Goal: Entertainment & Leisure: Consume media (video, audio)

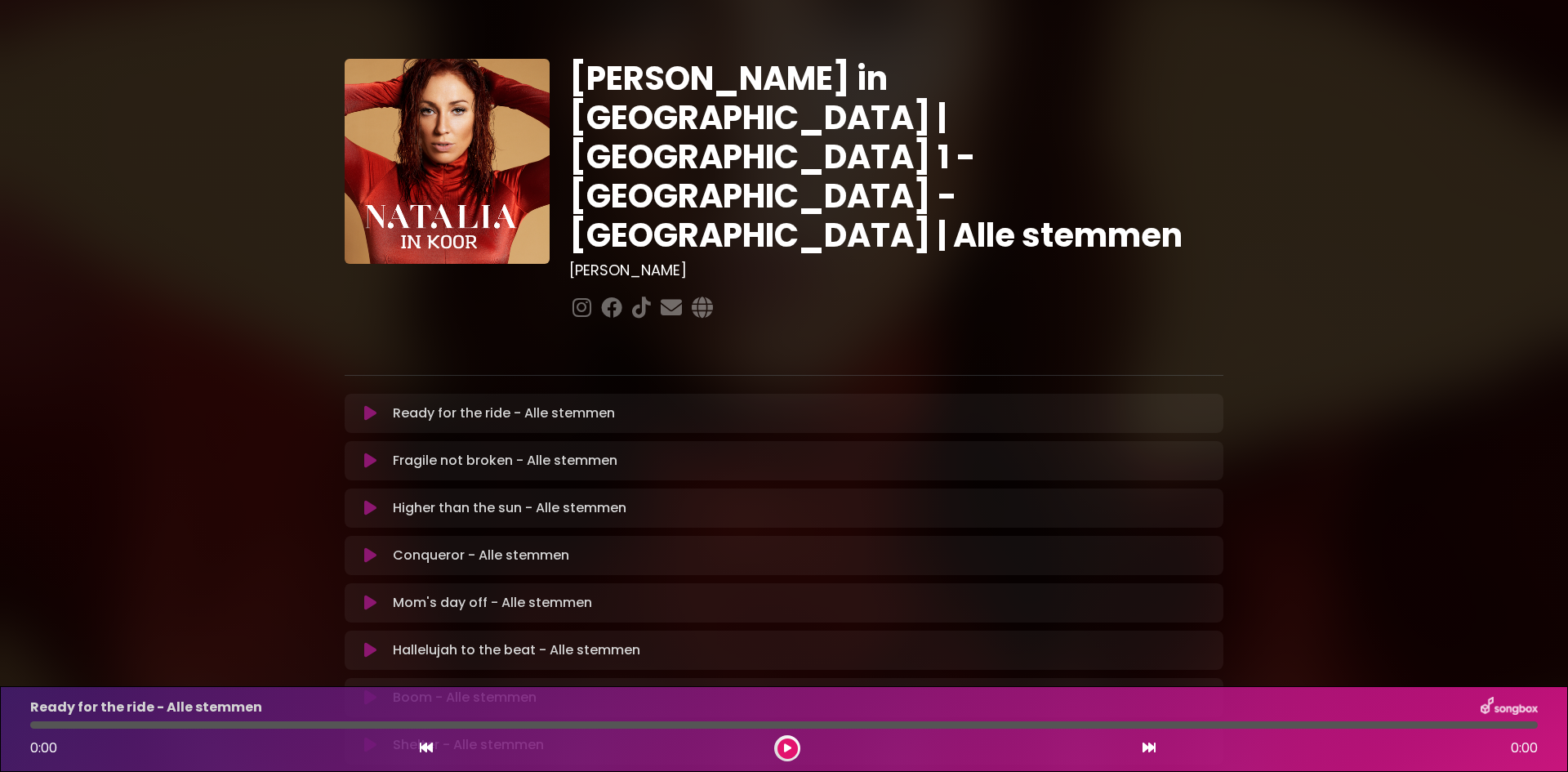
click at [370, 405] on icon at bounding box center [370, 413] width 13 height 17
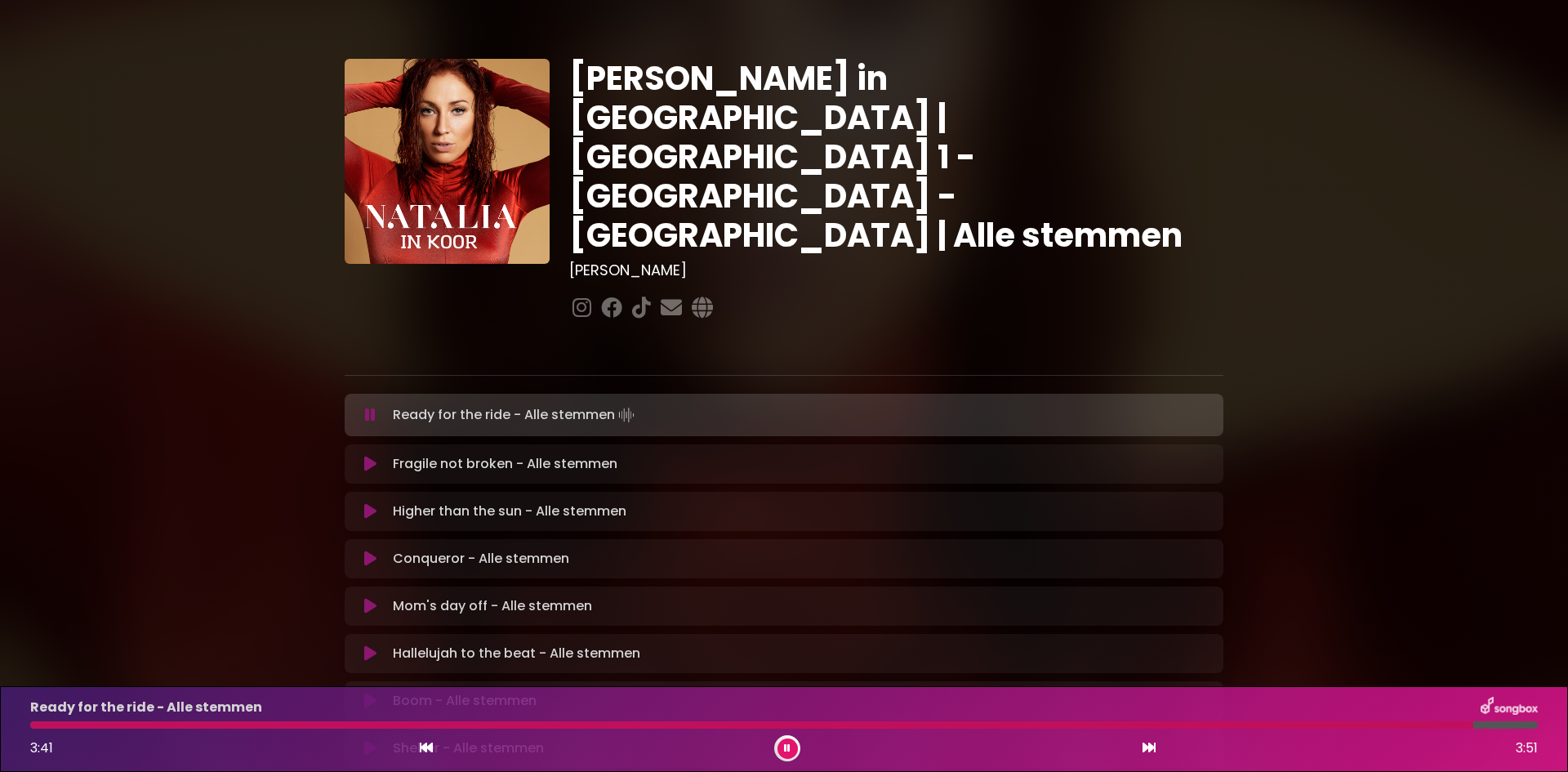
click at [362, 456] on button at bounding box center [370, 464] width 32 height 17
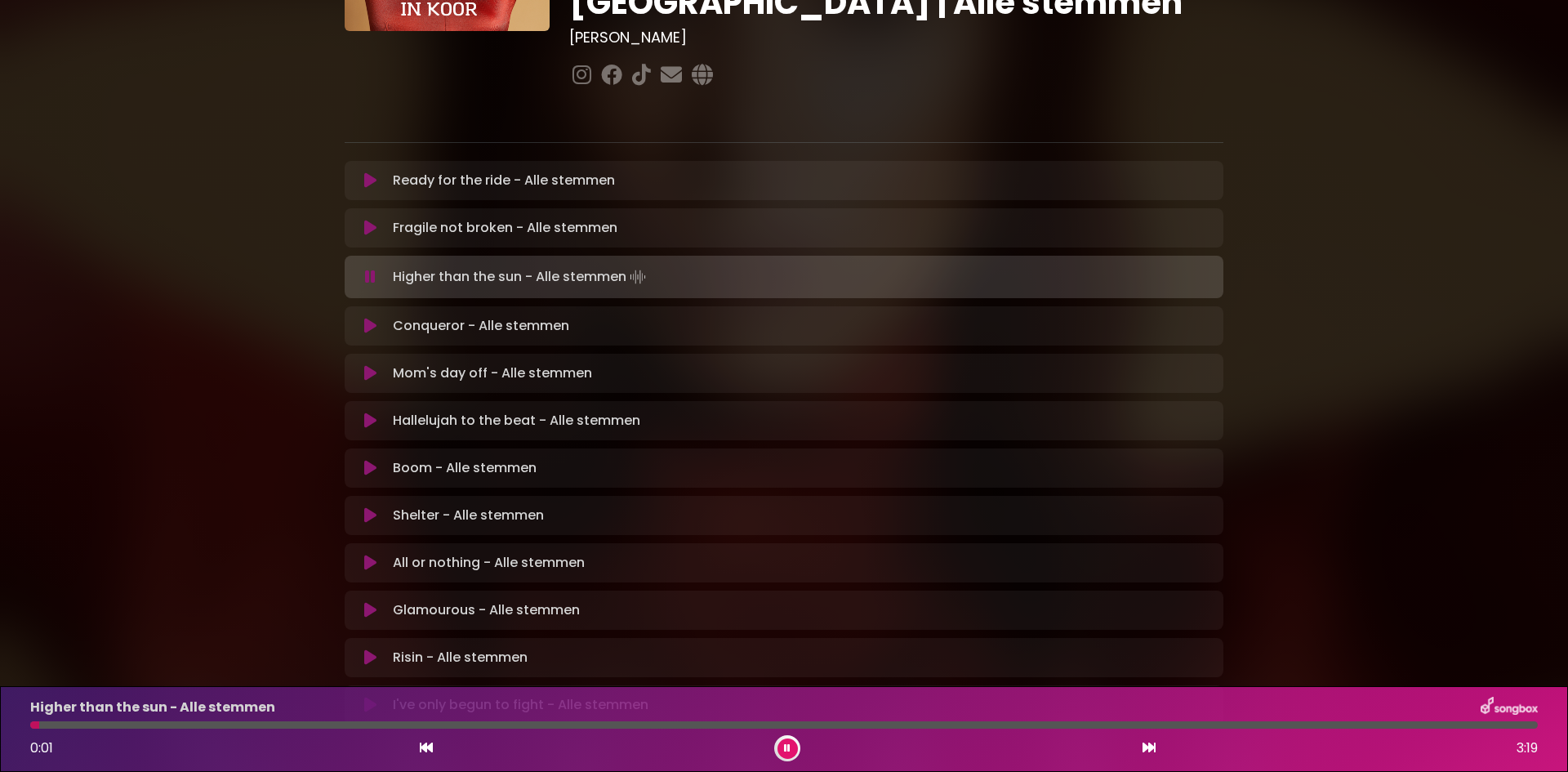
scroll to position [272, 0]
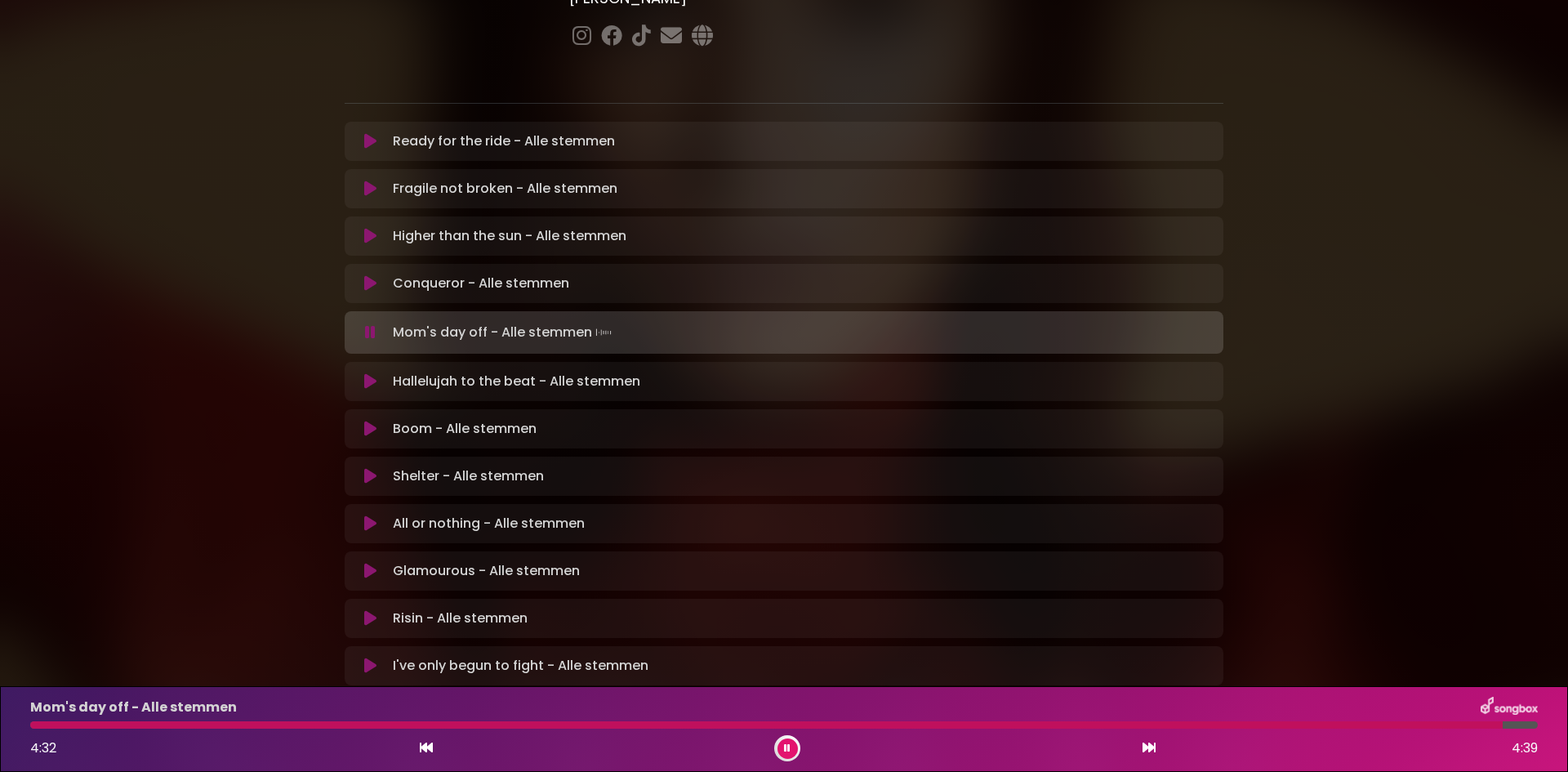
click at [373, 373] on icon at bounding box center [370, 381] width 13 height 17
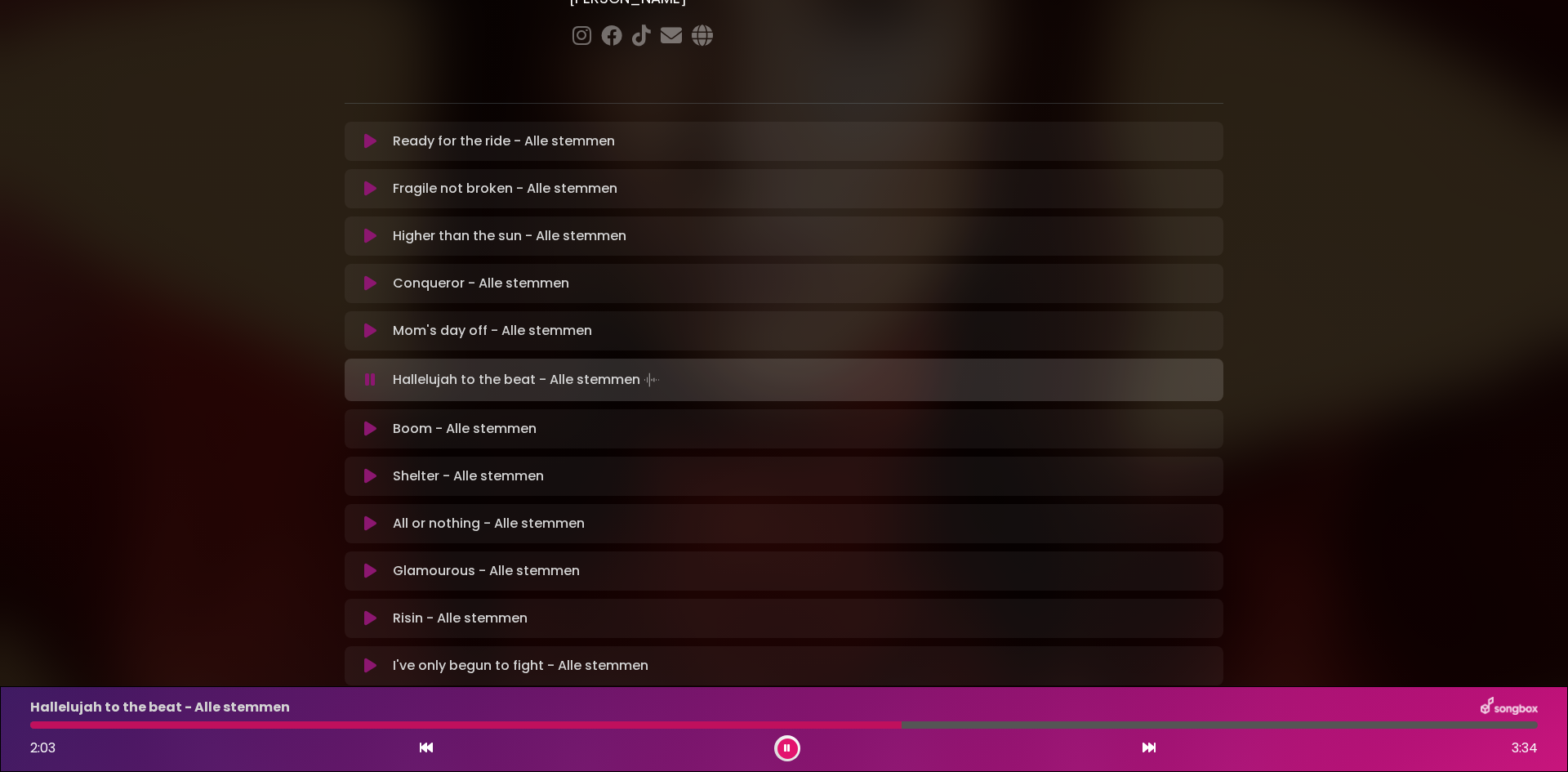
click at [698, 726] on div at bounding box center [466, 725] width 871 height 8
click at [1117, 723] on div at bounding box center [656, 725] width 1253 height 8
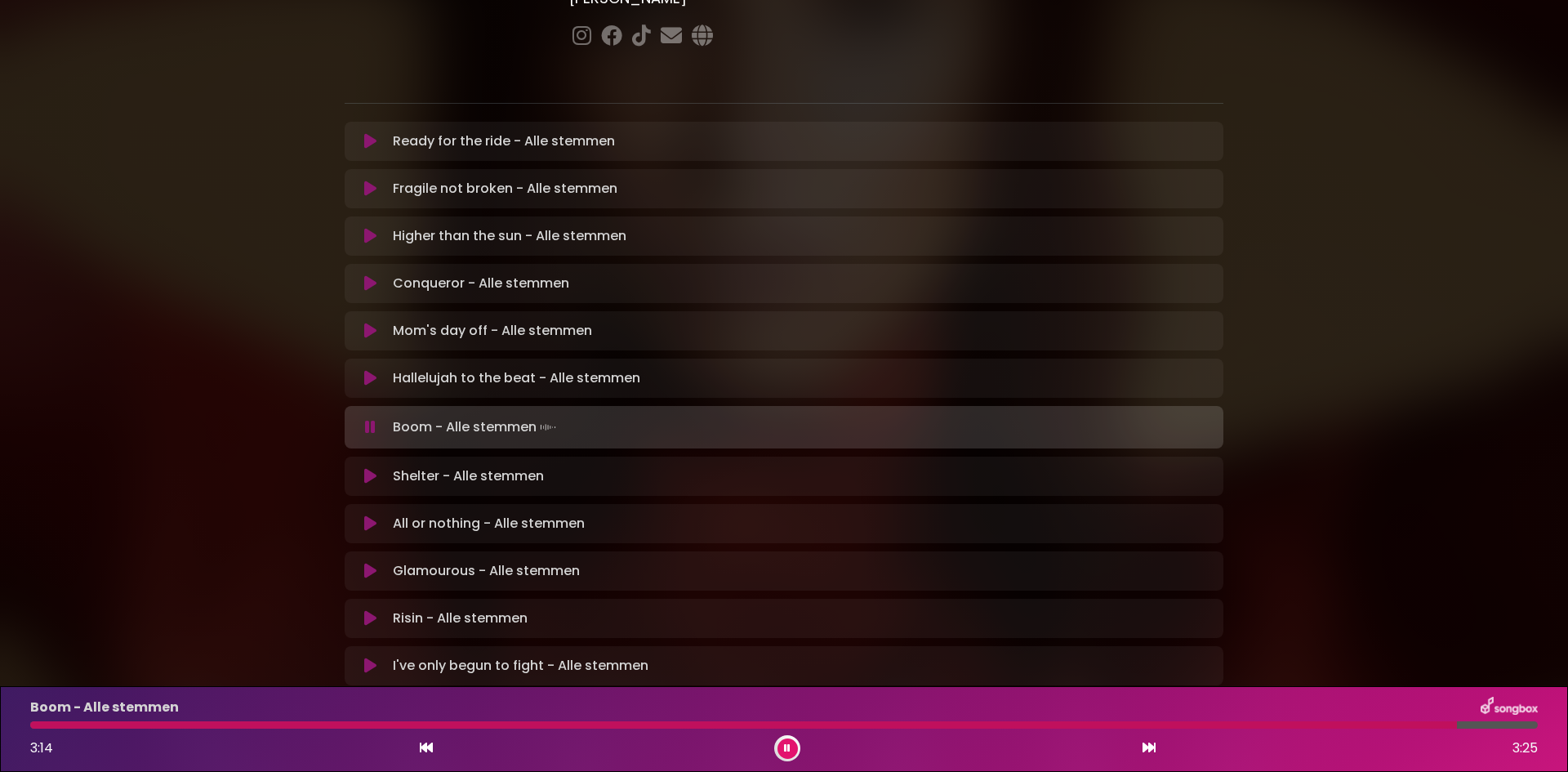
click at [370, 468] on icon at bounding box center [370, 477] width 13 height 17
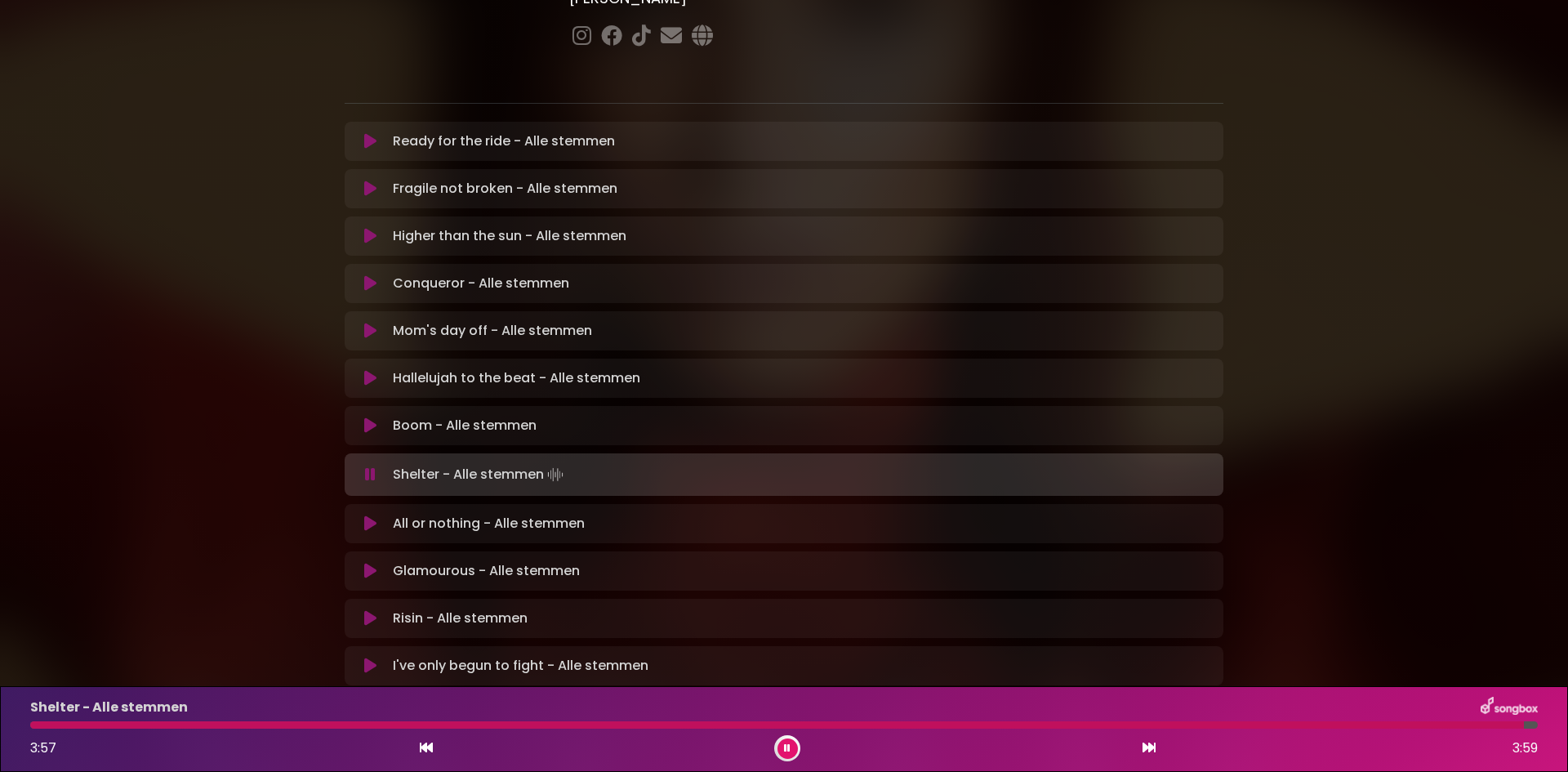
click at [380, 515] on button at bounding box center [370, 524] width 32 height 17
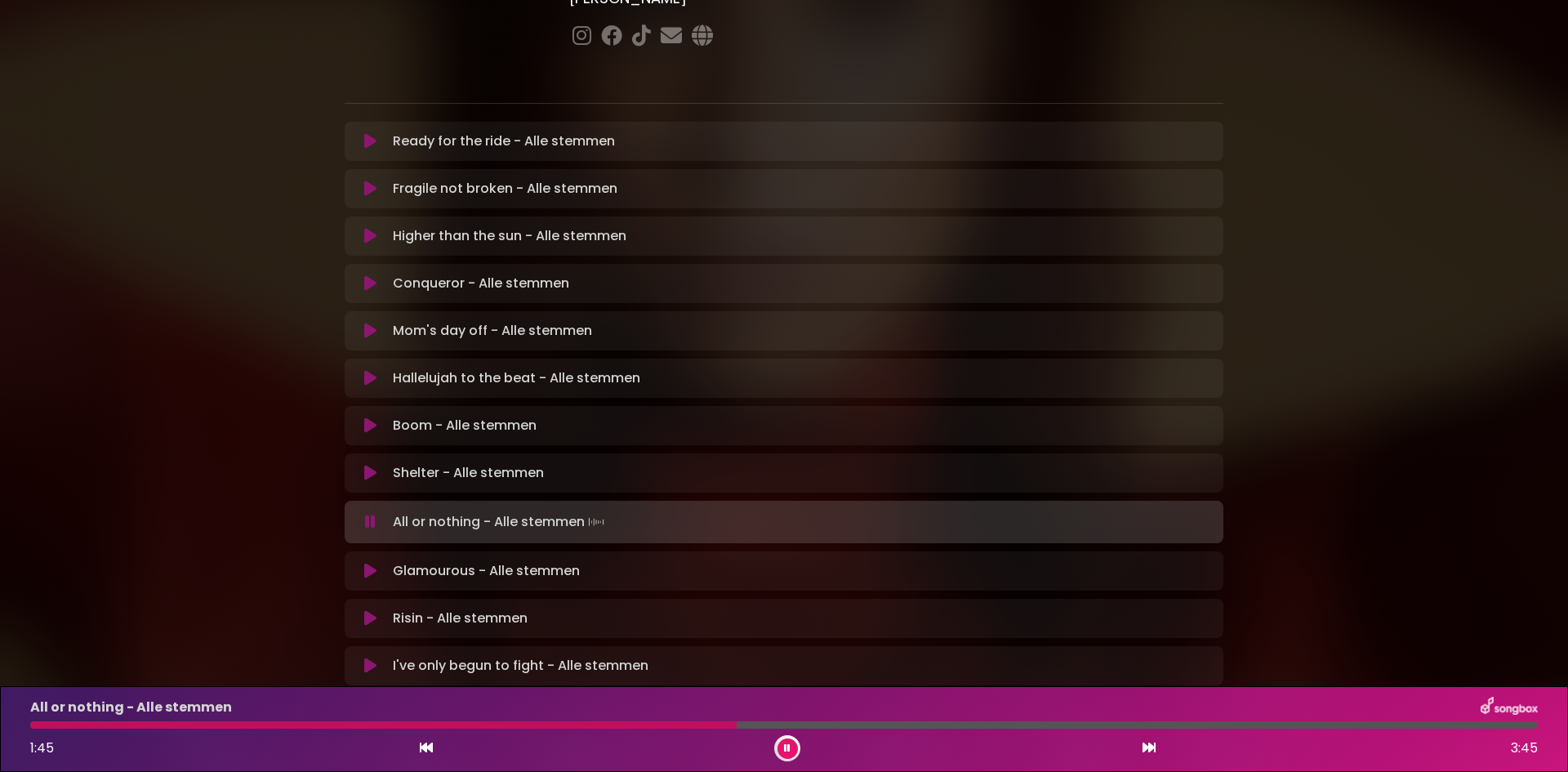
click at [782, 749] on button at bounding box center [788, 749] width 20 height 20
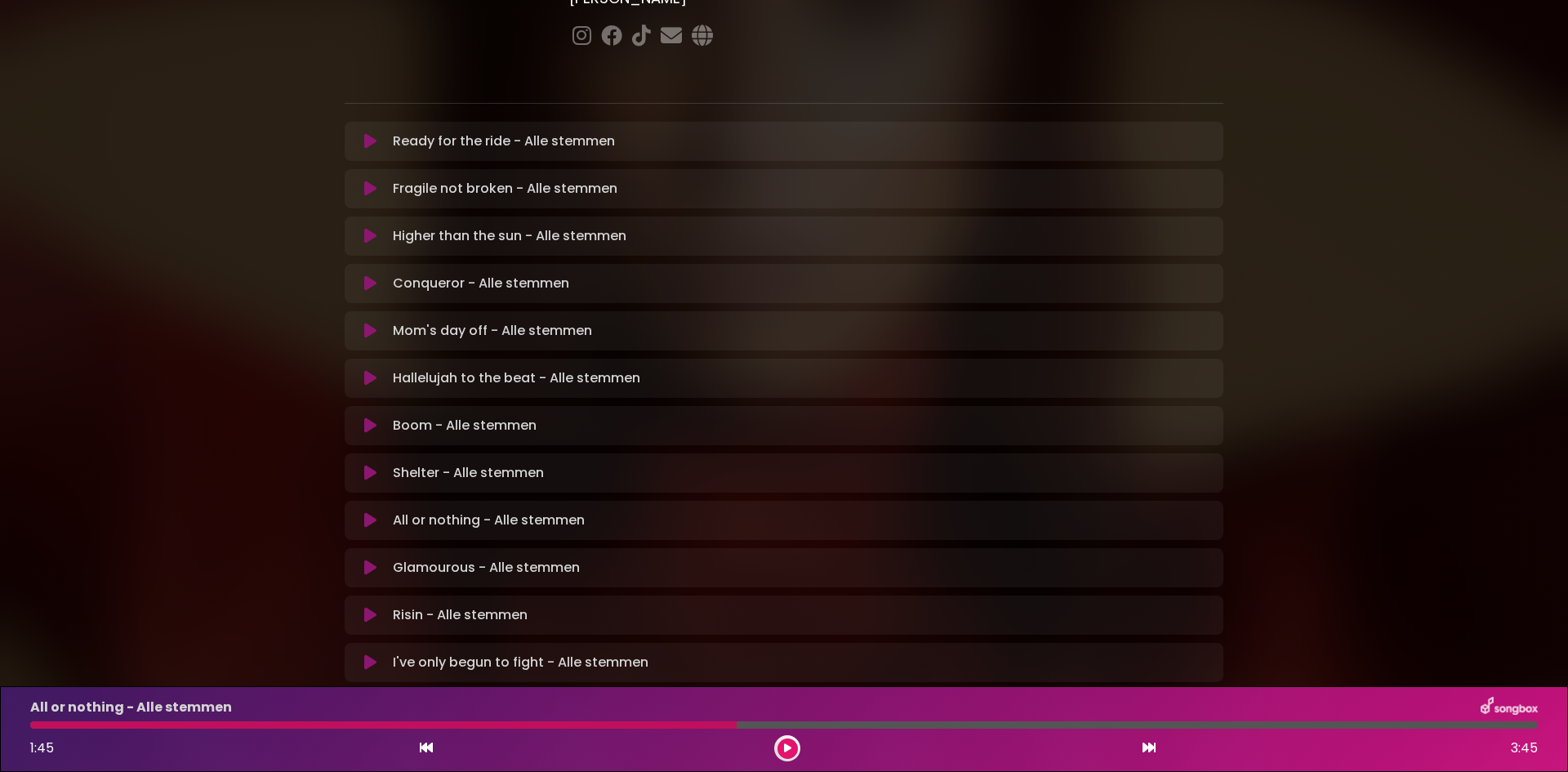
click at [779, 746] on button at bounding box center [788, 749] width 20 height 20
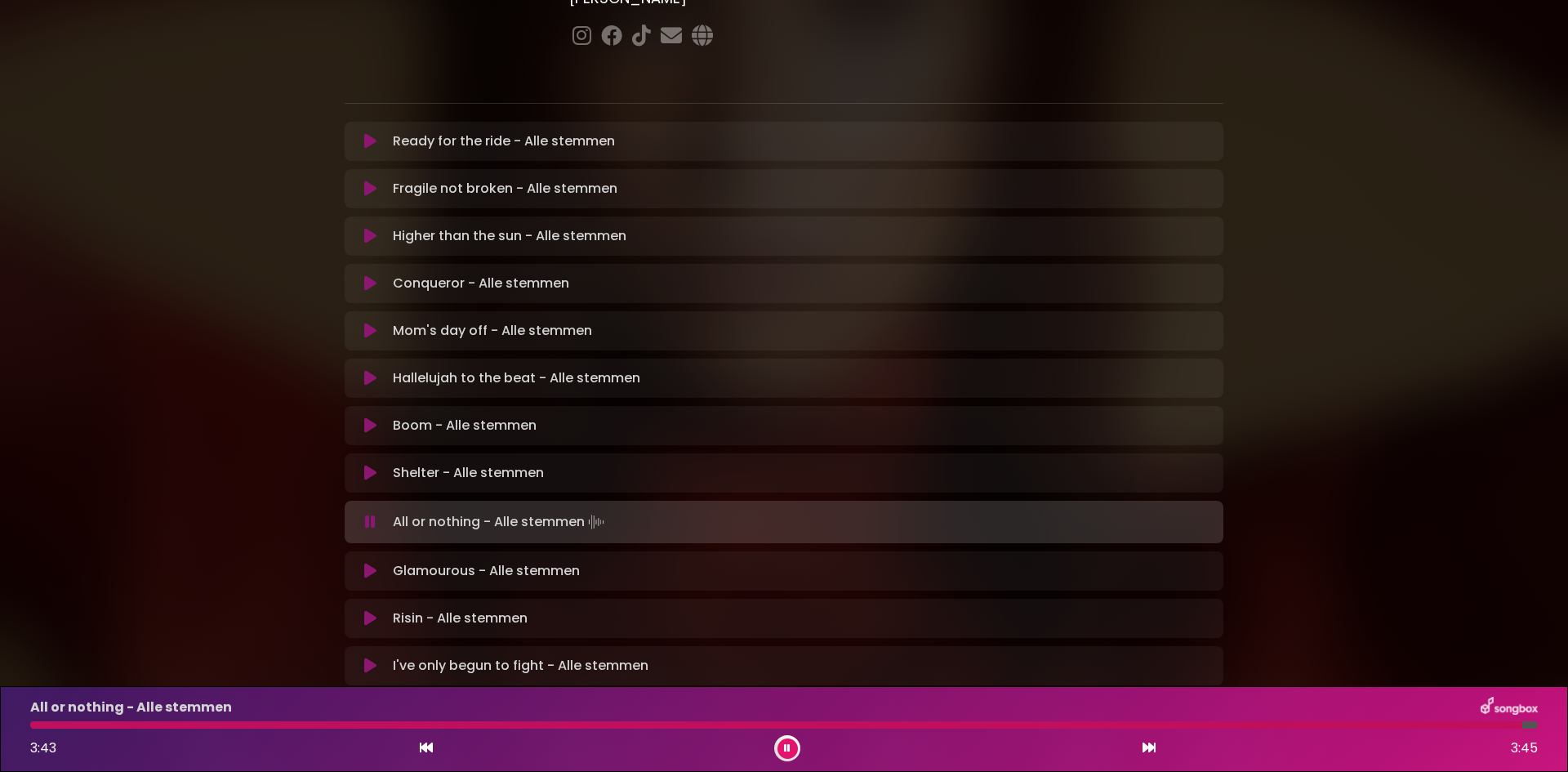
click at [367, 563] on icon at bounding box center [370, 571] width 13 height 17
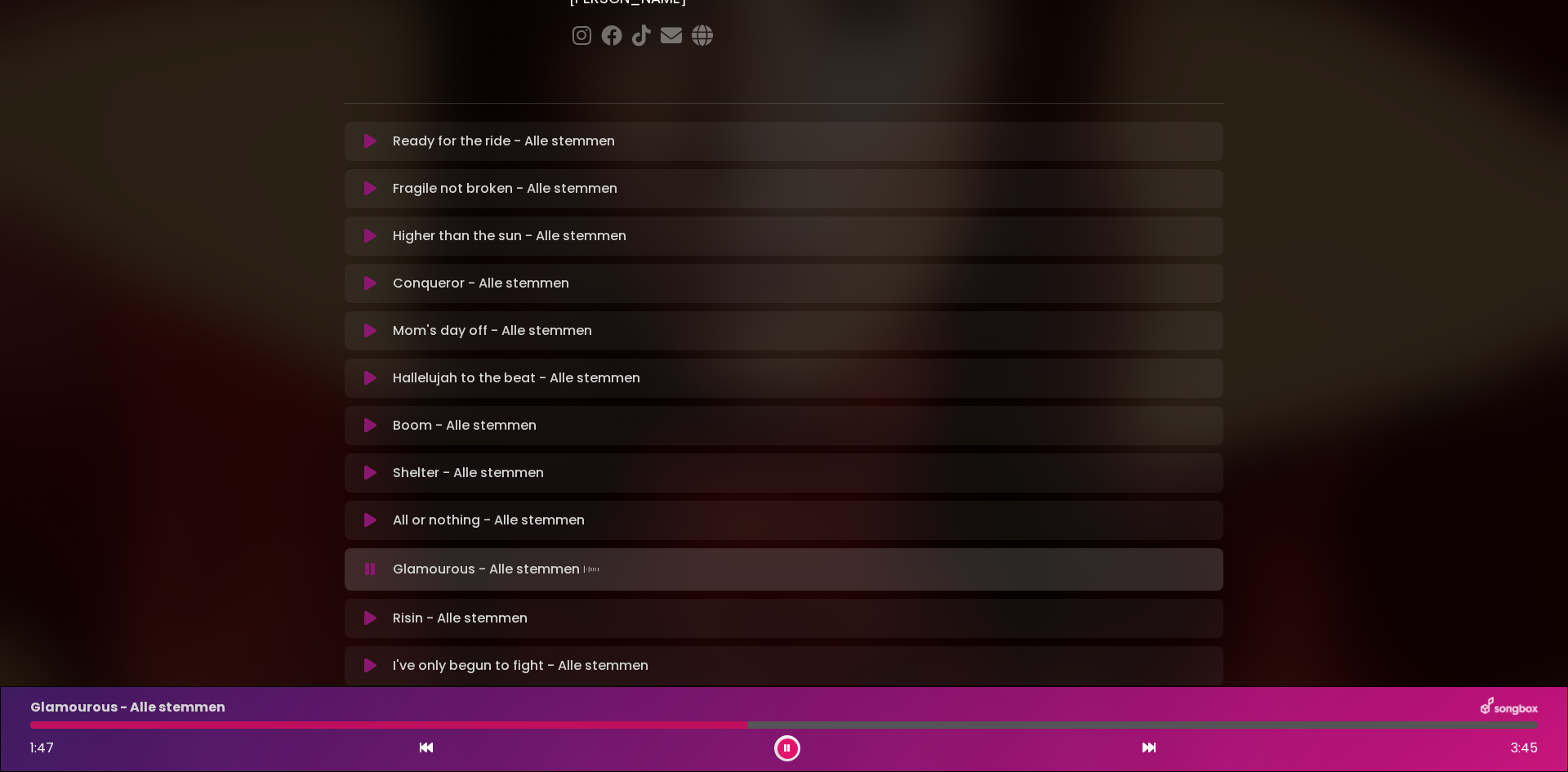
click at [779, 744] on button at bounding box center [788, 749] width 20 height 20
